Goal: Check status: Check status

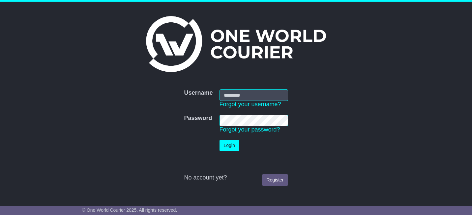
type input "**********"
click at [228, 144] on button "Login" at bounding box center [229, 146] width 20 height 12
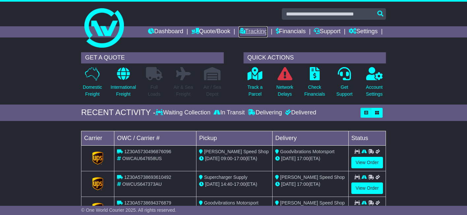
click at [248, 31] on link "Tracking" at bounding box center [252, 31] width 29 height 11
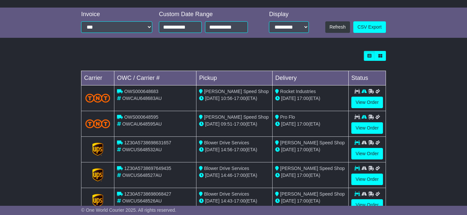
scroll to position [198, 0]
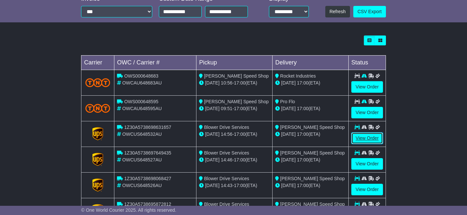
click at [363, 136] on link "View Order" at bounding box center [367, 139] width 32 height 12
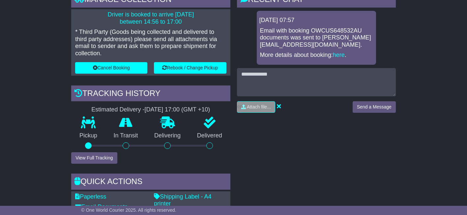
scroll to position [198, 0]
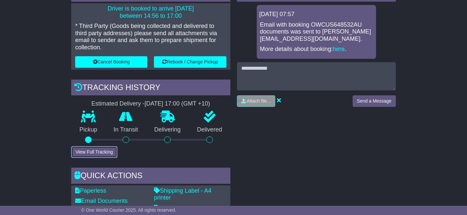
click at [108, 148] on button "View Full Tracking" at bounding box center [94, 153] width 46 height 12
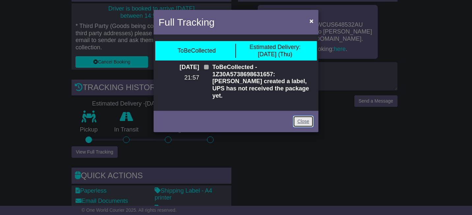
click at [300, 116] on link "Close" at bounding box center [303, 122] width 20 height 12
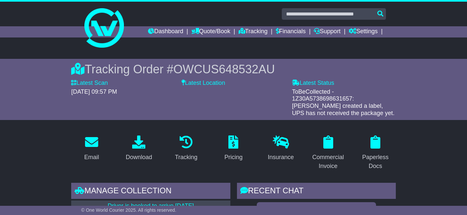
scroll to position [0, 0]
click at [251, 32] on link "Tracking" at bounding box center [252, 31] width 29 height 11
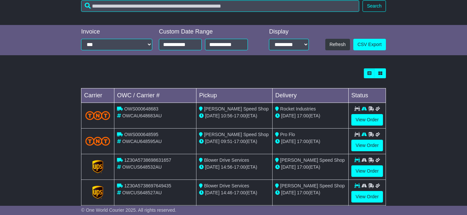
scroll to position [198, 0]
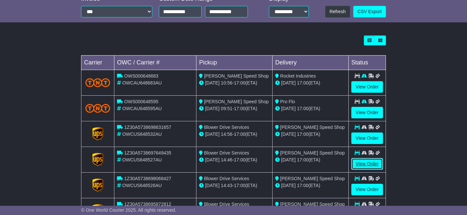
click at [366, 163] on link "View Order" at bounding box center [367, 164] width 32 height 12
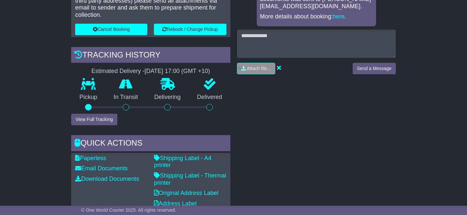
scroll to position [231, 0]
click at [105, 119] on button "View Full Tracking" at bounding box center [94, 120] width 46 height 12
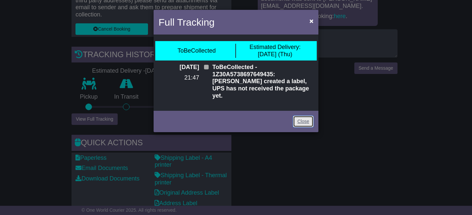
click at [304, 116] on link "Close" at bounding box center [303, 122] width 20 height 12
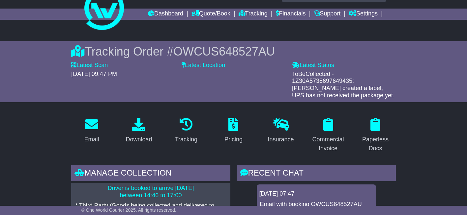
scroll to position [0, 0]
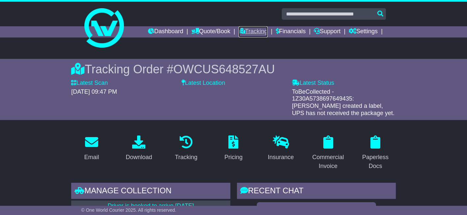
click at [257, 31] on link "Tracking" at bounding box center [252, 31] width 29 height 11
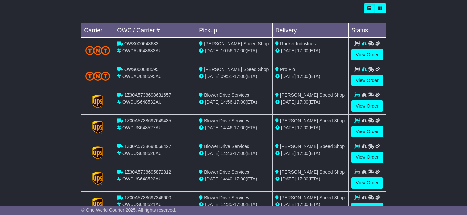
scroll to position [231, 0]
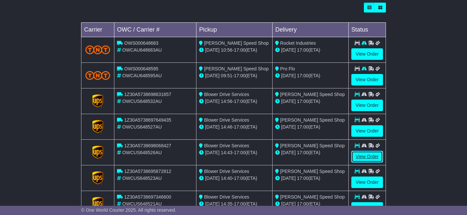
click at [363, 156] on link "View Order" at bounding box center [367, 157] width 32 height 12
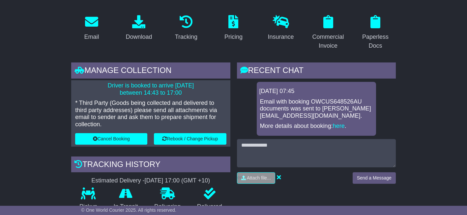
scroll to position [165, 0]
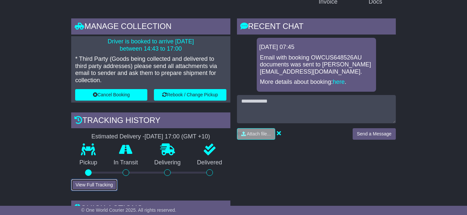
click at [102, 184] on button "View Full Tracking" at bounding box center [94, 186] width 46 height 12
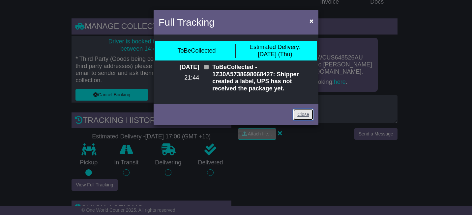
click at [304, 118] on link "Close" at bounding box center [303, 115] width 20 height 12
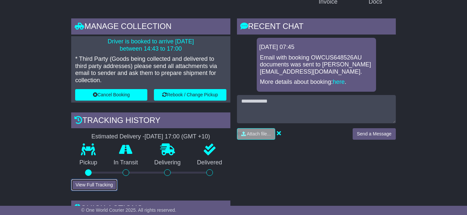
scroll to position [0, 0]
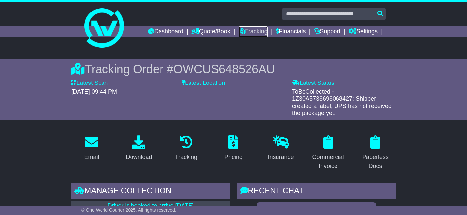
click at [256, 32] on link "Tracking" at bounding box center [252, 31] width 29 height 11
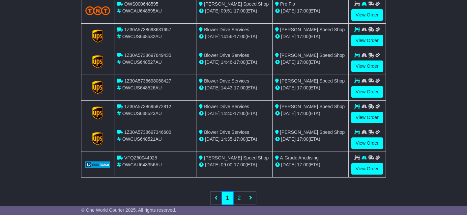
scroll to position [296, 0]
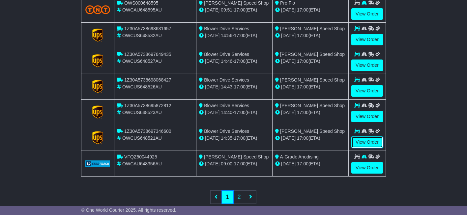
click at [360, 143] on link "View Order" at bounding box center [367, 143] width 32 height 12
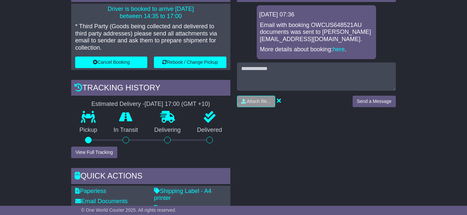
scroll to position [198, 0]
click at [109, 152] on button "View Full Tracking" at bounding box center [94, 153] width 46 height 12
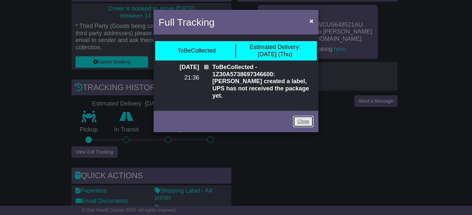
click at [307, 117] on link "Close" at bounding box center [303, 122] width 20 height 12
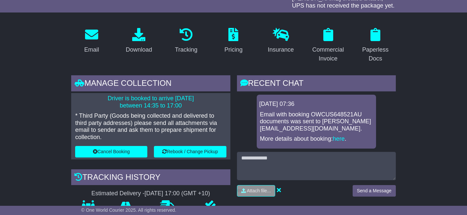
scroll to position [0, 0]
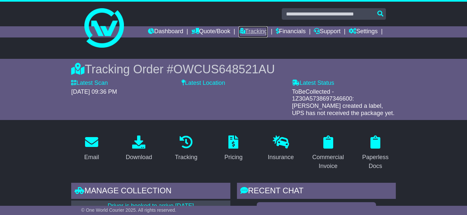
click at [248, 32] on link "Tracking" at bounding box center [252, 31] width 29 height 11
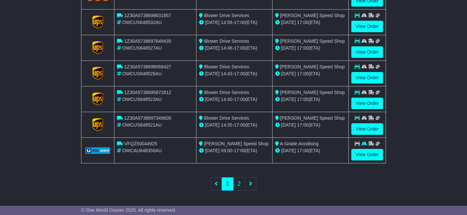
scroll to position [310, 0]
click at [241, 183] on link "2" at bounding box center [239, 184] width 12 height 14
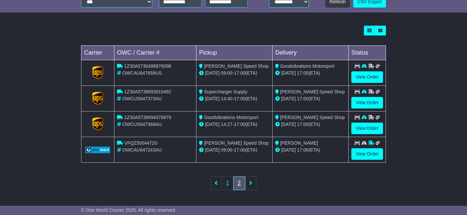
scroll to position [207, 0]
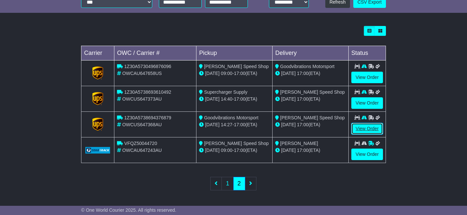
click at [365, 128] on link "View Order" at bounding box center [367, 129] width 32 height 12
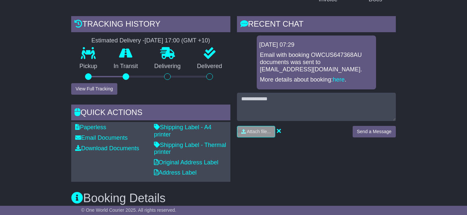
scroll to position [165, 0]
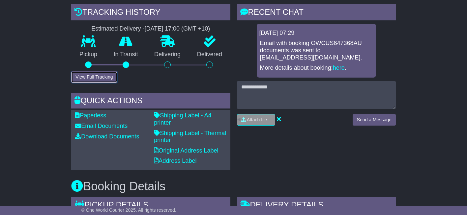
click at [100, 79] on button "View Full Tracking" at bounding box center [94, 77] width 46 height 12
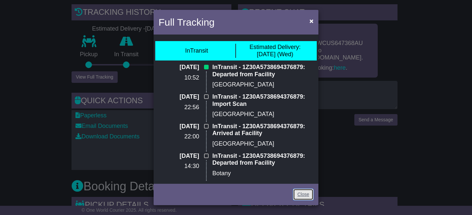
click at [303, 194] on link "Close" at bounding box center [303, 195] width 20 height 12
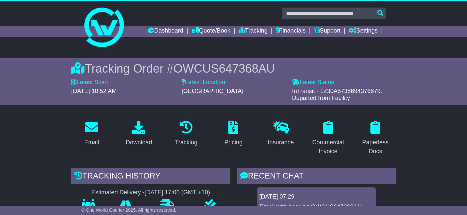
scroll to position [0, 0]
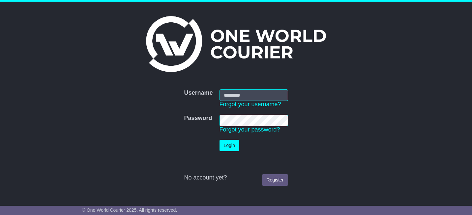
type input "**********"
click at [225, 145] on button "Login" at bounding box center [229, 146] width 20 height 12
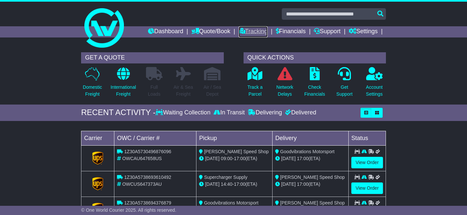
click at [247, 32] on link "Tracking" at bounding box center [252, 31] width 29 height 11
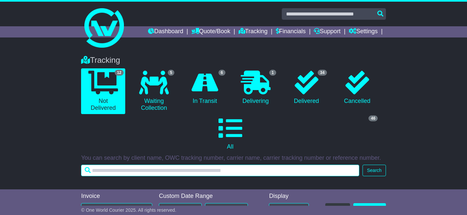
click at [140, 169] on input "text" at bounding box center [220, 171] width 278 height 12
type input "******"
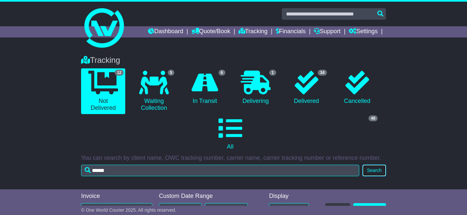
click at [370, 170] on button "Search" at bounding box center [373, 171] width 23 height 12
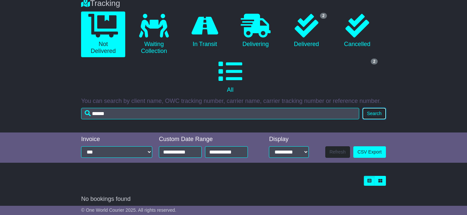
scroll to position [61, 0]
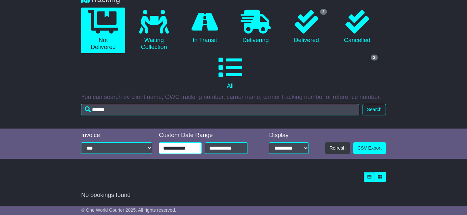
click at [183, 148] on input "**********" at bounding box center [180, 149] width 43 height 12
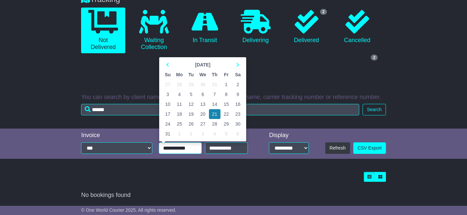
click at [167, 95] on td "3" at bounding box center [168, 95] width 12 height 10
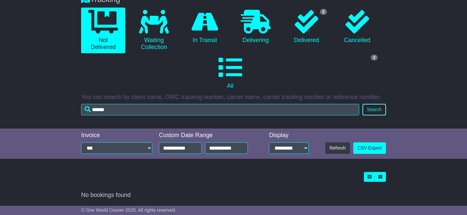
click at [369, 109] on button "Search" at bounding box center [373, 110] width 23 height 12
click at [183, 147] on input "**********" at bounding box center [180, 149] width 43 height 12
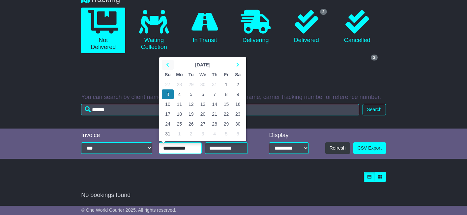
click at [169, 66] on icon at bounding box center [167, 65] width 3 height 5
click at [170, 66] on th at bounding box center [168, 65] width 12 height 10
click at [168, 84] on td "1" at bounding box center [168, 85] width 12 height 10
type input "**********"
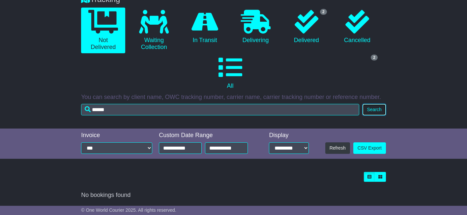
click at [372, 111] on button "Search" at bounding box center [373, 110] width 23 height 12
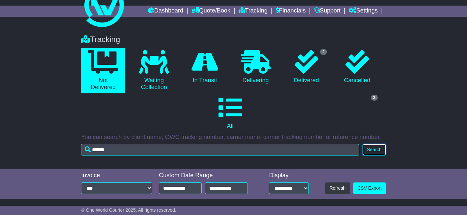
scroll to position [0, 0]
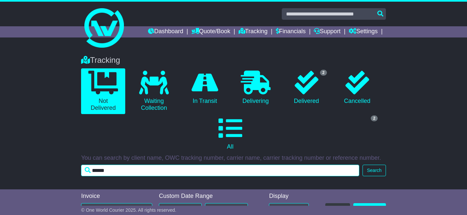
drag, startPoint x: 112, startPoint y: 173, endPoint x: 71, endPoint y: 174, distance: 40.8
click at [73, 174] on div "Tracking 0 Not Delivered 0 Waiting Collection 0 In Transit 0 Delivering 2" at bounding box center [233, 119] width 467 height 141
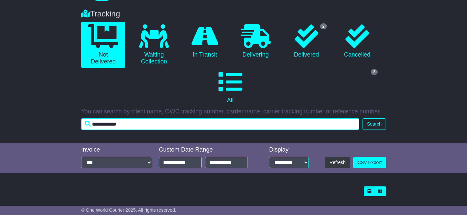
scroll to position [61, 0]
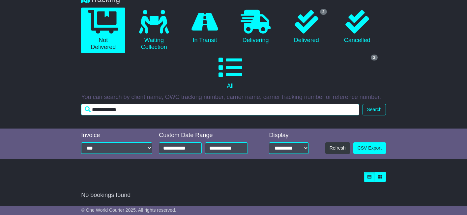
type input "**********"
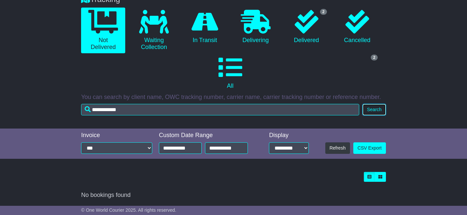
click at [370, 108] on button "Search" at bounding box center [373, 110] width 23 height 12
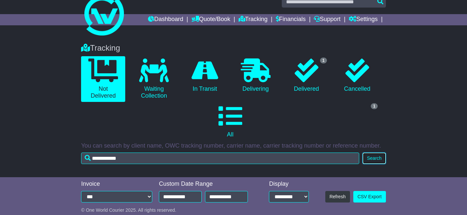
scroll to position [0, 0]
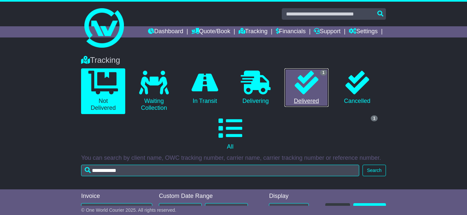
click at [302, 84] on icon at bounding box center [306, 83] width 24 height 24
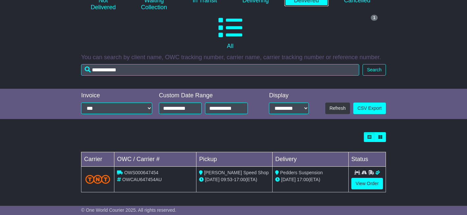
scroll to position [101, 0]
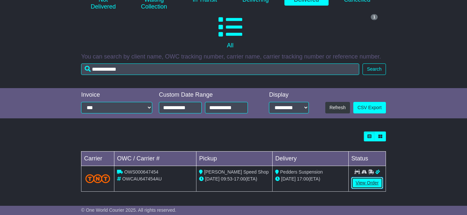
click at [356, 183] on link "View Order" at bounding box center [367, 184] width 32 height 12
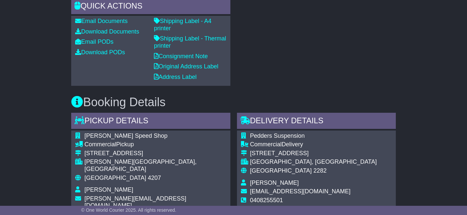
scroll to position [231, 0]
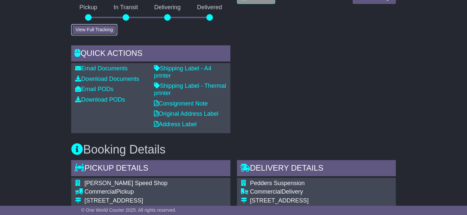
click at [109, 36] on button "View Full Tracking" at bounding box center [94, 30] width 46 height 12
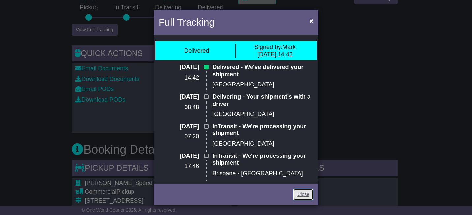
click at [306, 197] on link "Close" at bounding box center [303, 195] width 20 height 12
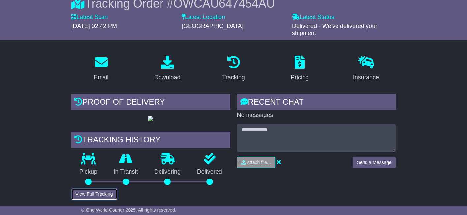
scroll to position [0, 0]
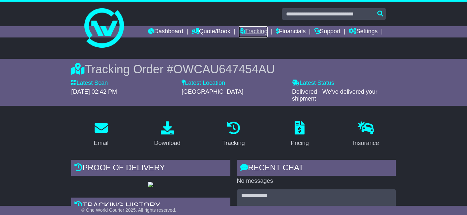
click at [257, 31] on link "Tracking" at bounding box center [252, 31] width 29 height 11
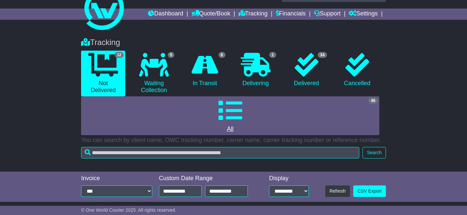
scroll to position [66, 0]
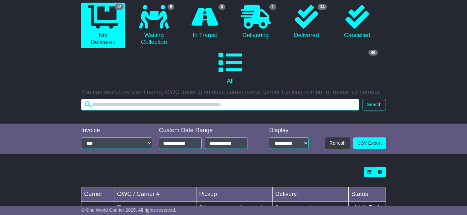
click at [134, 105] on input "text" at bounding box center [220, 105] width 278 height 12
type input "*******"
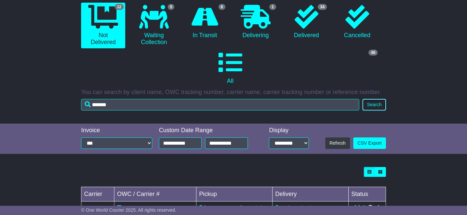
click at [374, 104] on button "Search" at bounding box center [373, 105] width 23 height 12
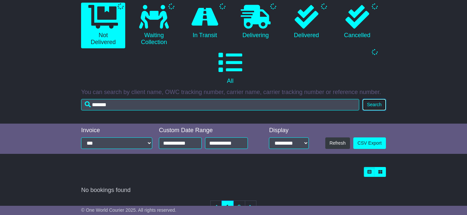
scroll to position [61, 0]
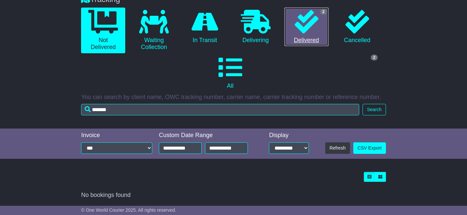
click at [305, 25] on icon at bounding box center [306, 22] width 24 height 24
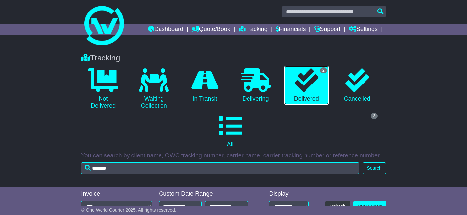
scroll to position [0, 0]
